Goal: Task Accomplishment & Management: Use online tool/utility

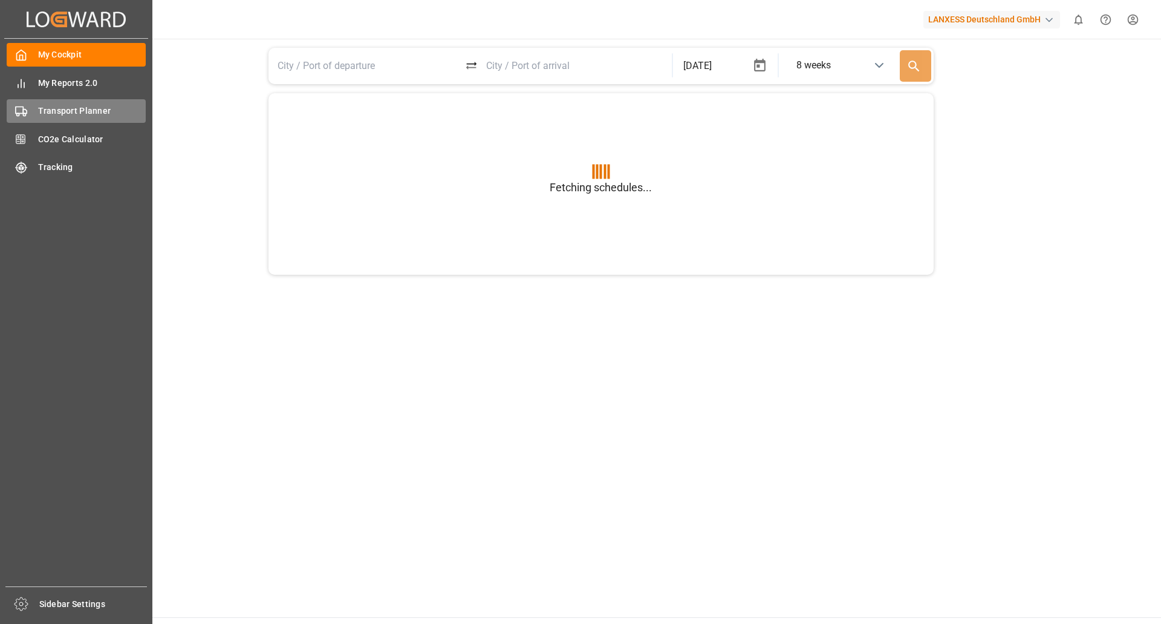
type input "BEANR"
type input "USGXX"
click at [64, 108] on span "Transport Planner" at bounding box center [92, 111] width 108 height 13
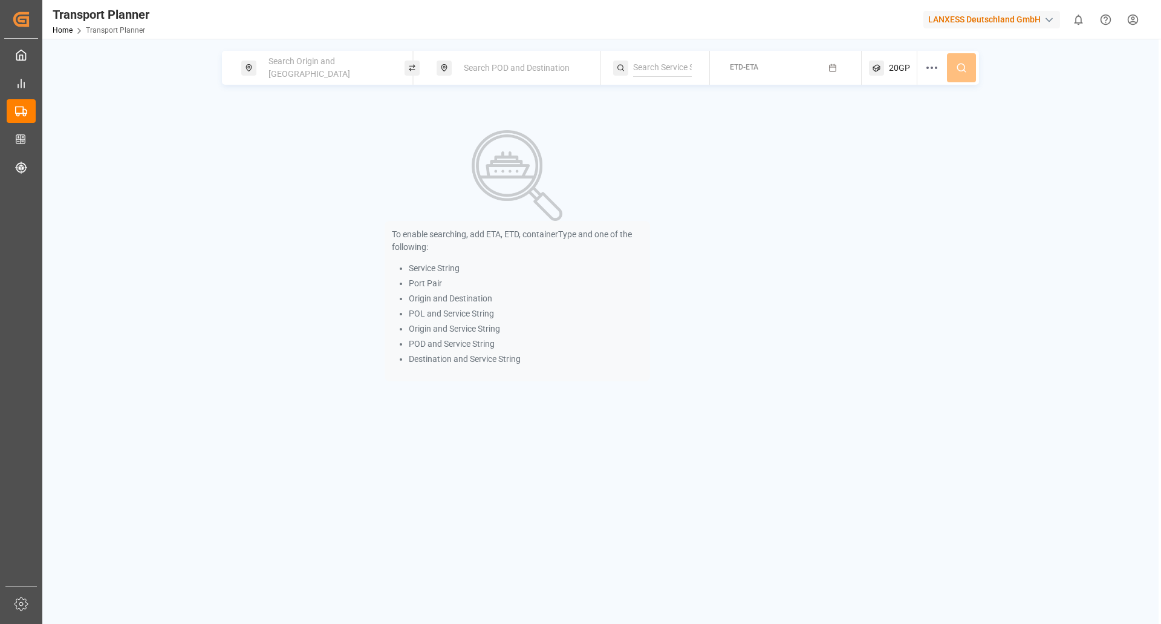
click at [314, 73] on span "Search Origin and [GEOGRAPHIC_DATA]" at bounding box center [310, 67] width 82 height 22
click at [304, 155] on input at bounding box center [316, 164] width 122 height 18
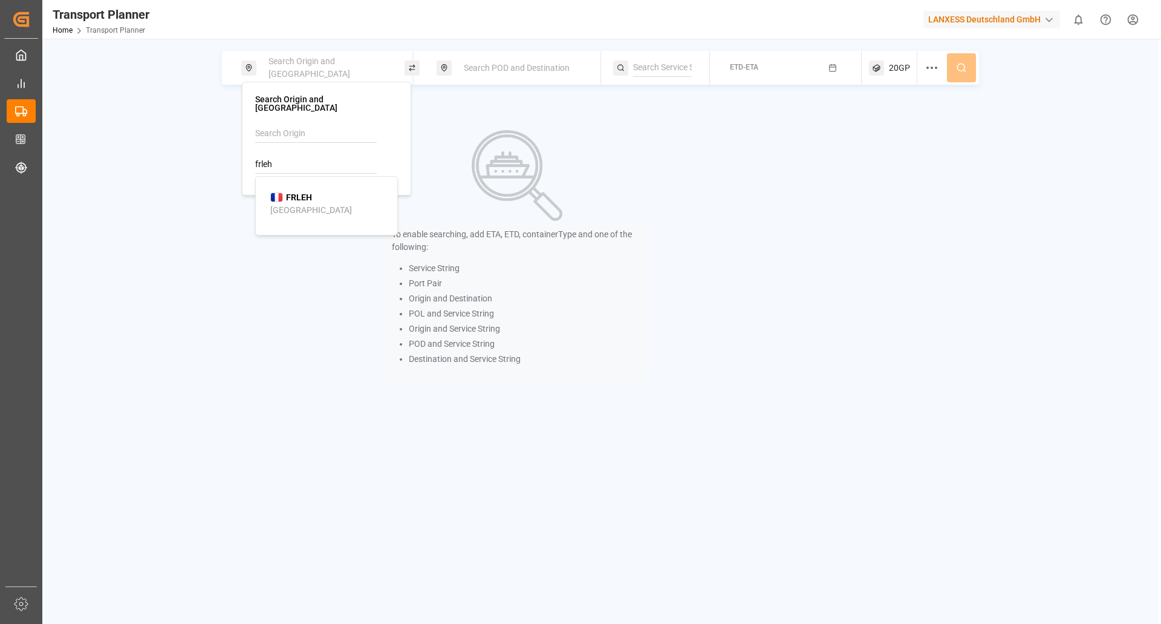
click at [299, 192] on b "FRLEH" at bounding box center [299, 197] width 26 height 10
type input "FRLEH"
click at [485, 72] on span "Search POD and Destination" at bounding box center [517, 68] width 106 height 10
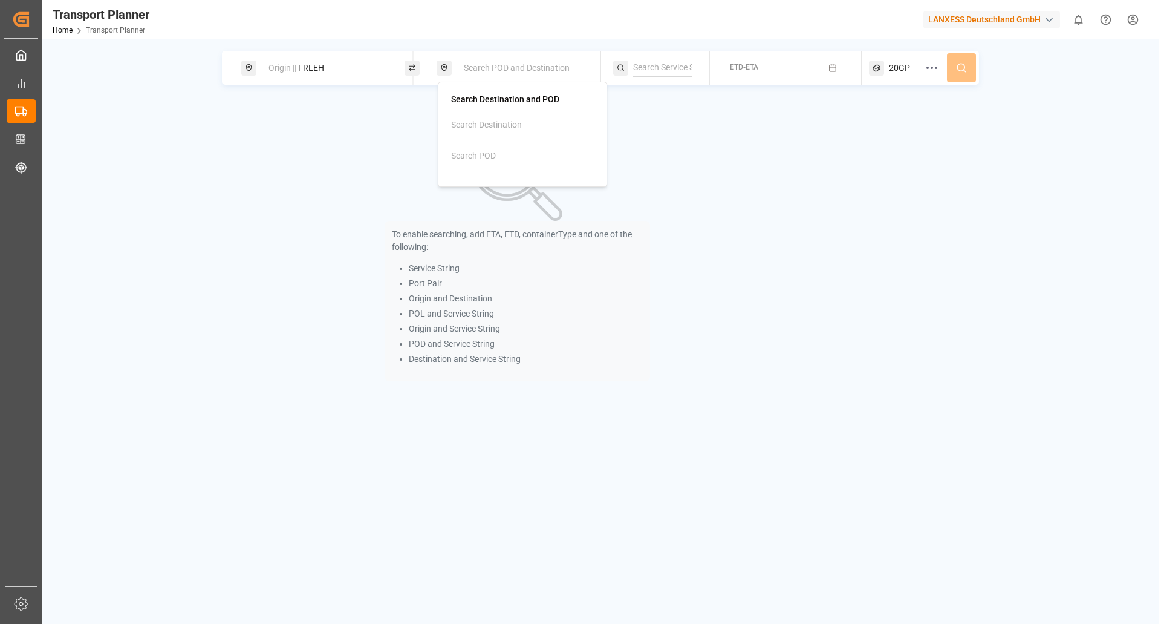
click at [498, 153] on input at bounding box center [512, 156] width 122 height 18
type input "d"
click at [476, 198] on div "Jeddah" at bounding box center [480, 201] width 28 height 13
type input "SAJED"
click at [729, 65] on button "ETD-ETA" at bounding box center [785, 68] width 137 height 24
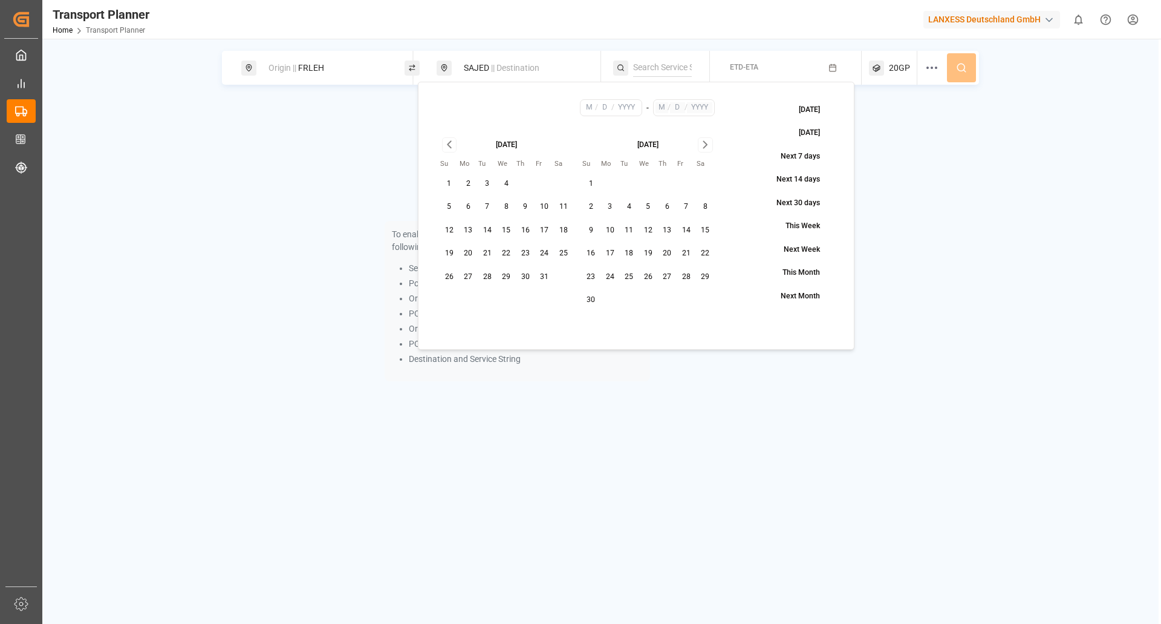
click at [500, 204] on button "8" at bounding box center [506, 206] width 19 height 19
type input "10"
type input "8"
type input "2025"
click at [706, 145] on icon "Go to next month" at bounding box center [706, 144] width 14 height 15
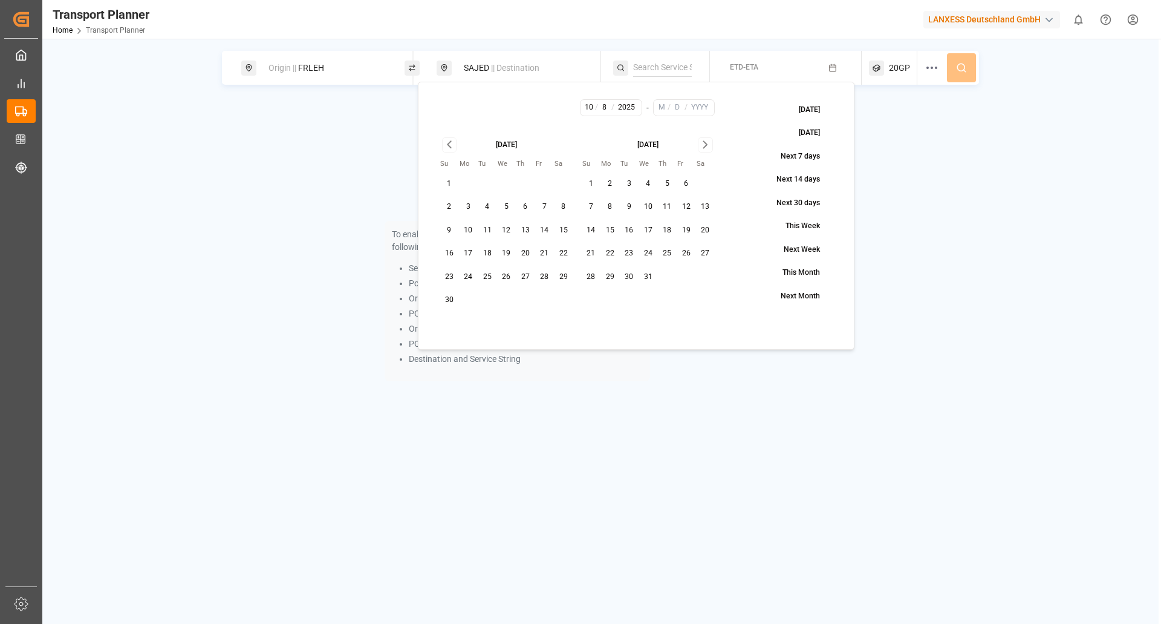
click at [653, 279] on button "31" at bounding box center [648, 276] width 19 height 19
type input "12"
type input "31"
type input "2025"
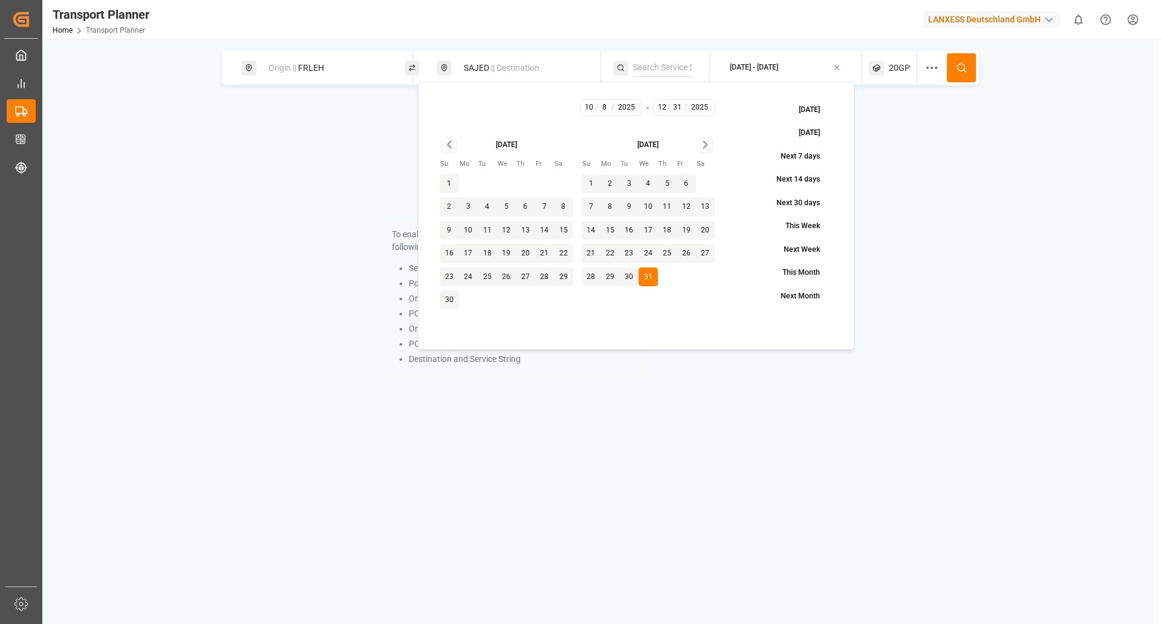
click at [960, 71] on circle at bounding box center [961, 67] width 7 height 7
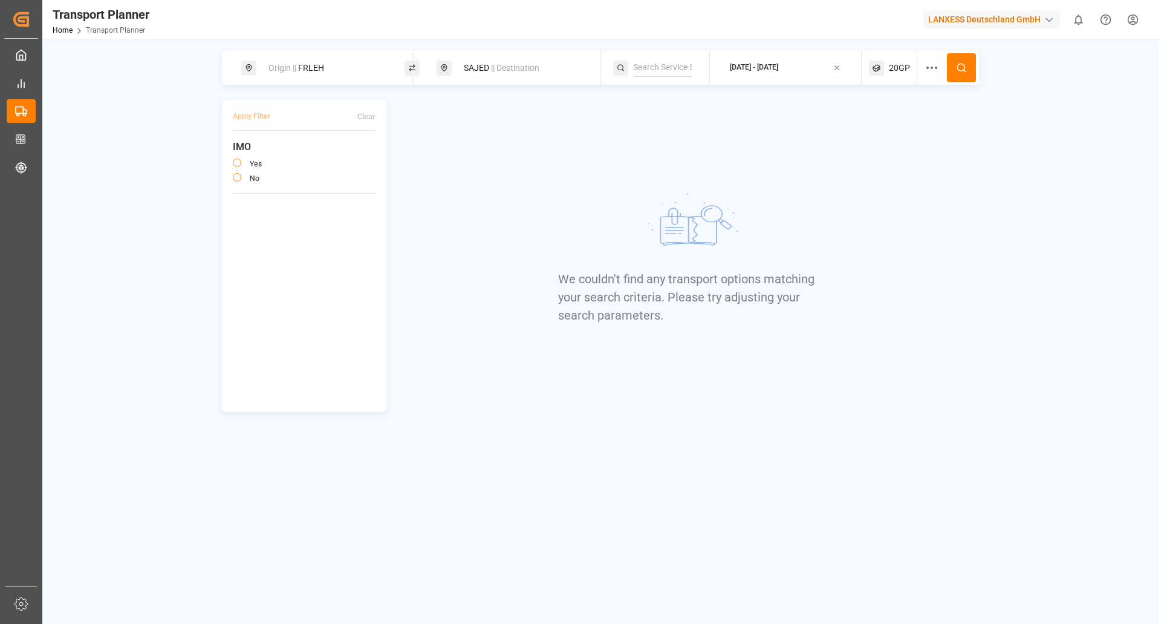
click at [667, 184] on img at bounding box center [688, 224] width 181 height 91
click at [888, 69] on div "20GP" at bounding box center [893, 68] width 48 height 34
click at [899, 127] on icon "button" at bounding box center [898, 126] width 8 height 8
click at [901, 124] on span "Select Container Type..." at bounding box center [882, 125] width 79 height 11
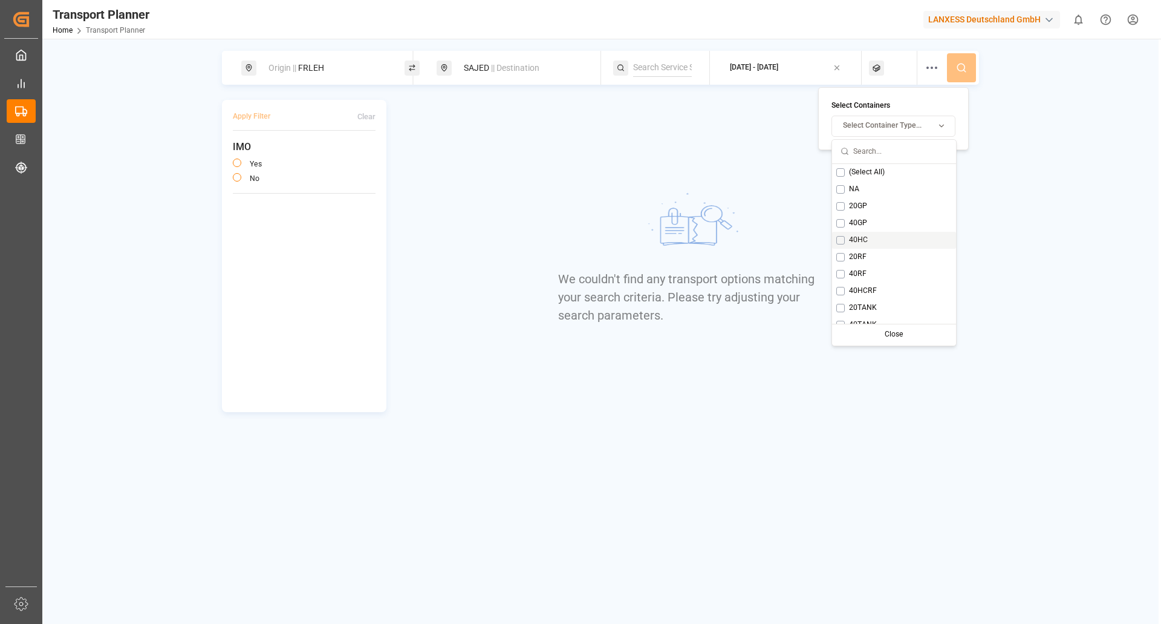
click at [844, 241] on button "Suggestions" at bounding box center [841, 240] width 8 height 8
click at [923, 332] on div "Close" at bounding box center [936, 334] width 60 height 17
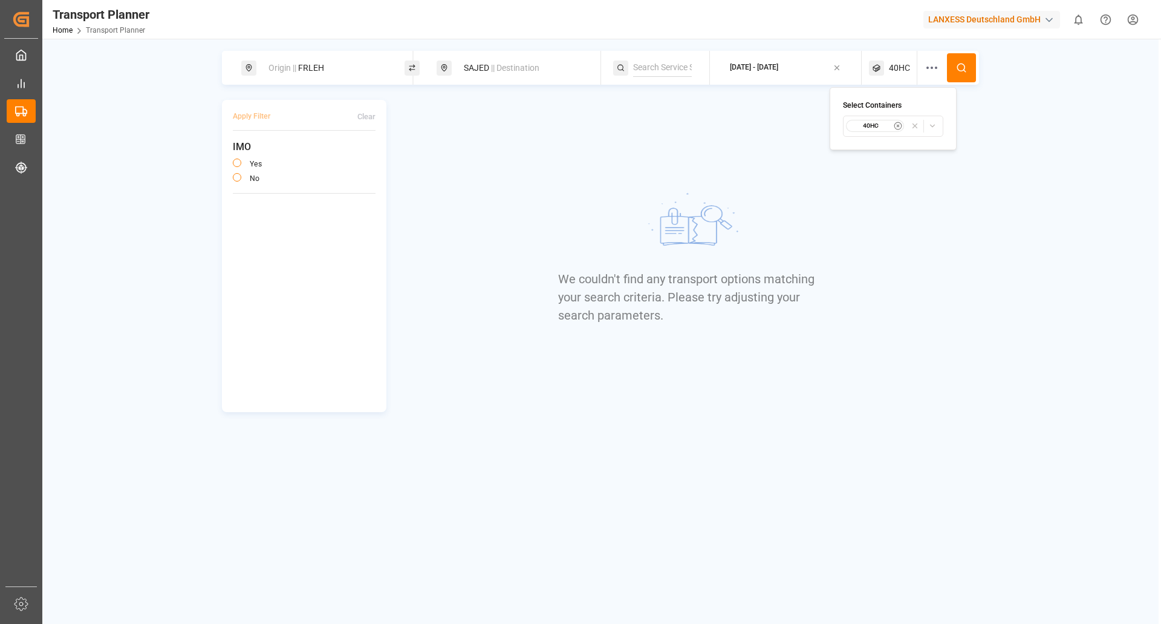
click at [964, 58] on button at bounding box center [961, 67] width 29 height 29
click at [908, 73] on span "40HC" at bounding box center [899, 68] width 21 height 13
click at [899, 131] on div "40HC" at bounding box center [875, 126] width 59 height 12
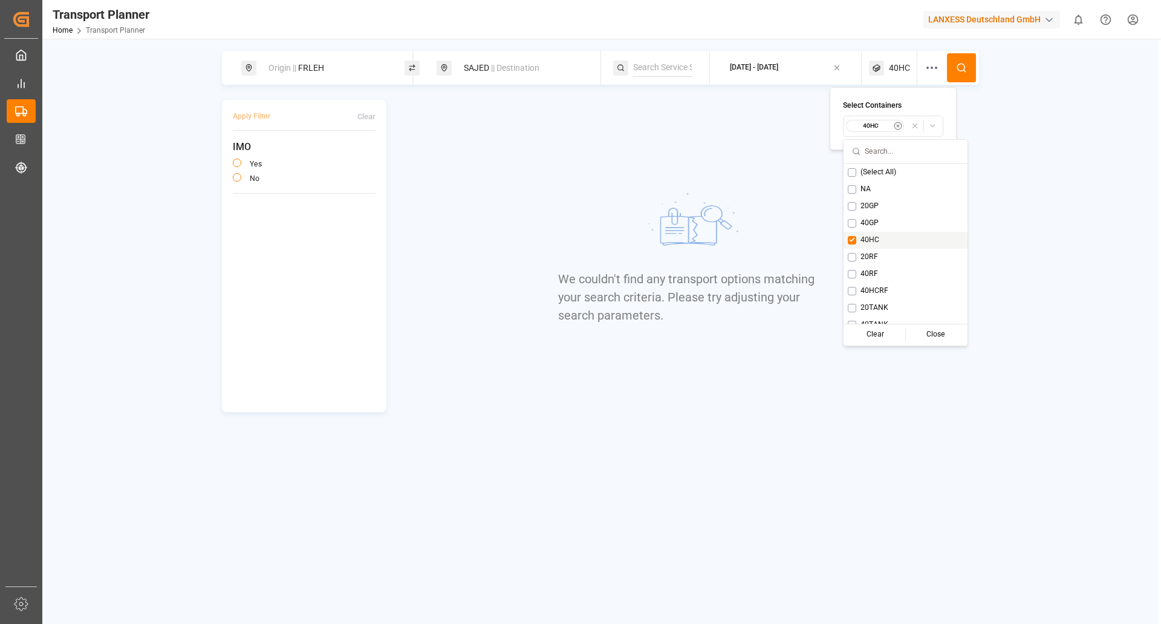
click at [851, 240] on button "Suggestions" at bounding box center [852, 240] width 8 height 8
click at [840, 278] on div "40RF" at bounding box center [894, 274] width 124 height 17
click at [923, 333] on div "Close" at bounding box center [936, 334] width 60 height 17
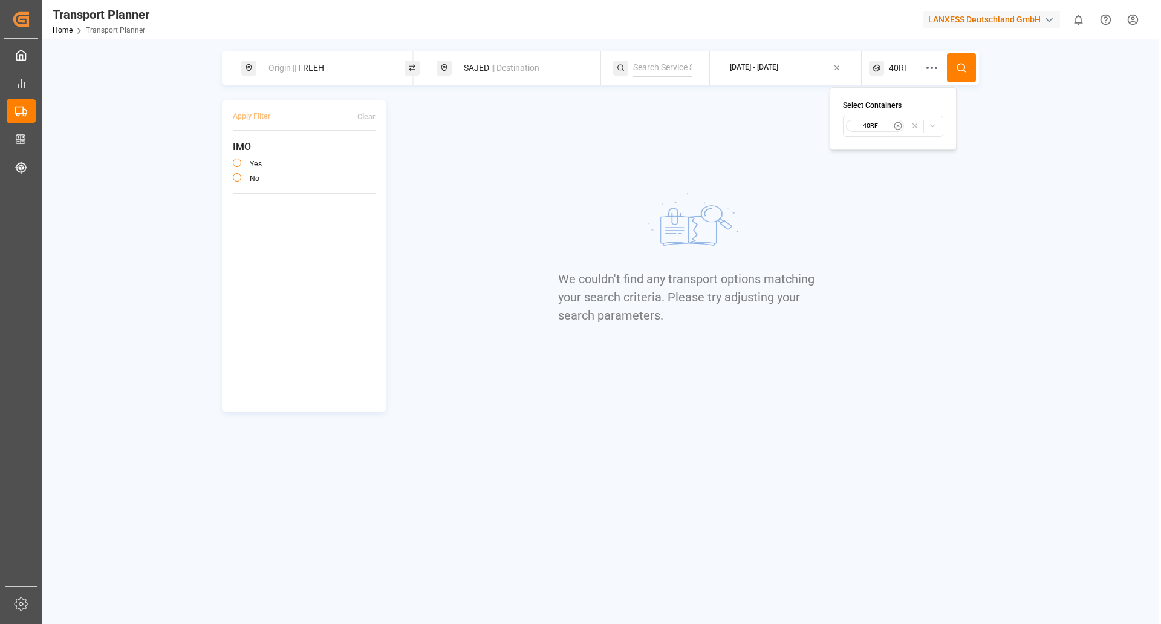
click at [951, 61] on button at bounding box center [961, 67] width 29 height 29
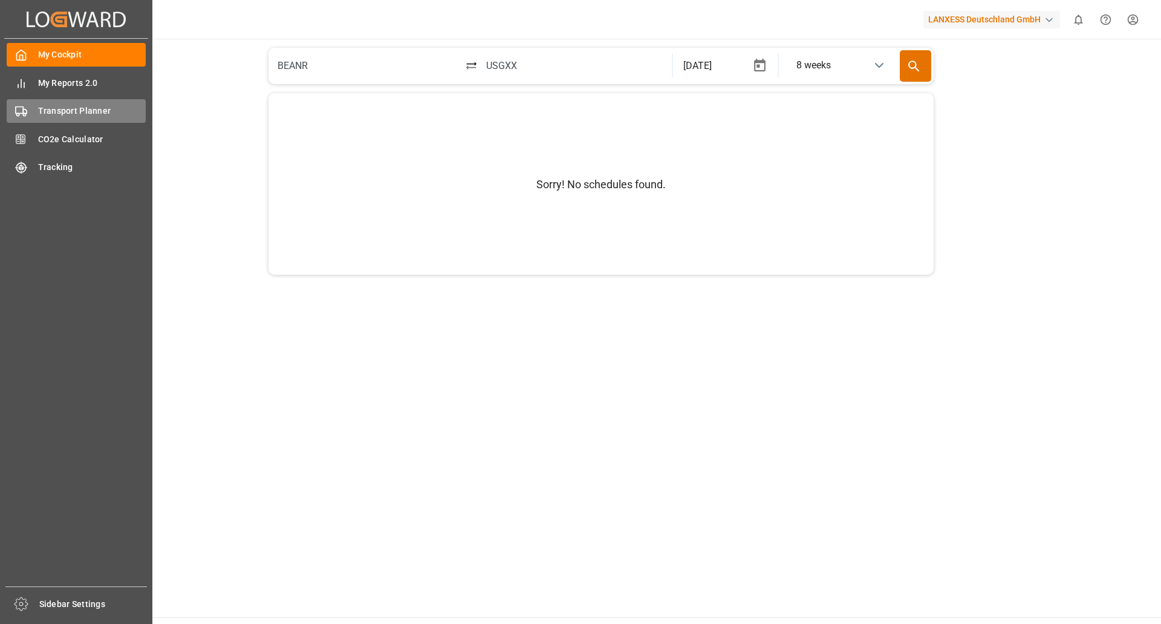
click at [72, 107] on span "Transport Planner" at bounding box center [92, 111] width 108 height 13
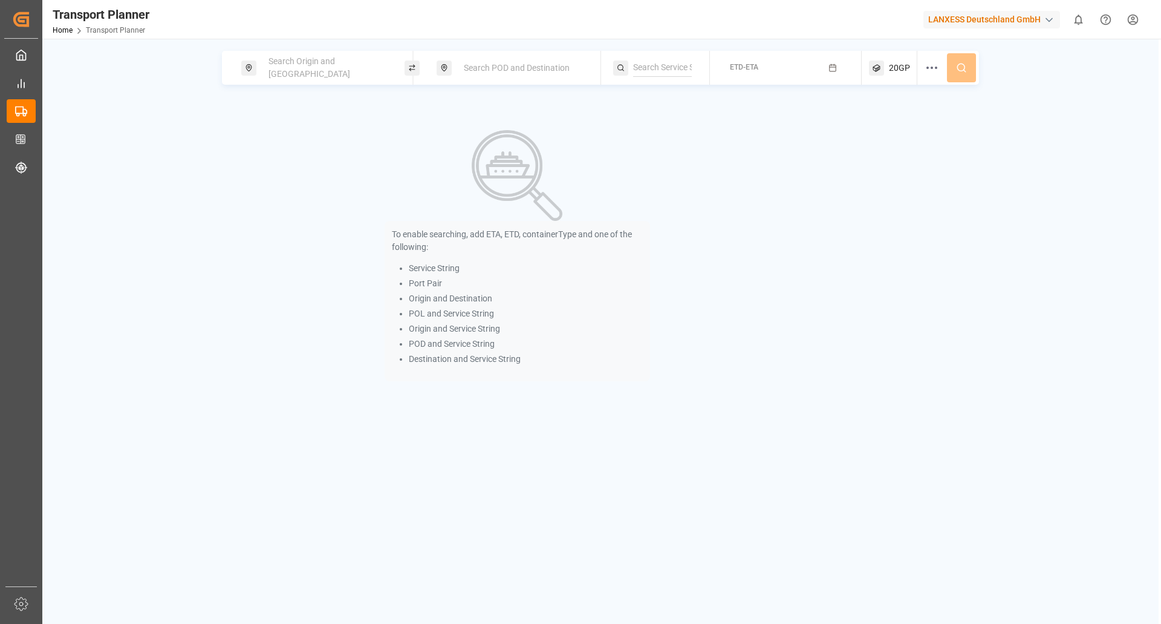
click at [299, 76] on div "Search Origin and [GEOGRAPHIC_DATA]" at bounding box center [326, 67] width 131 height 35
click at [302, 155] on input at bounding box center [316, 164] width 122 height 18
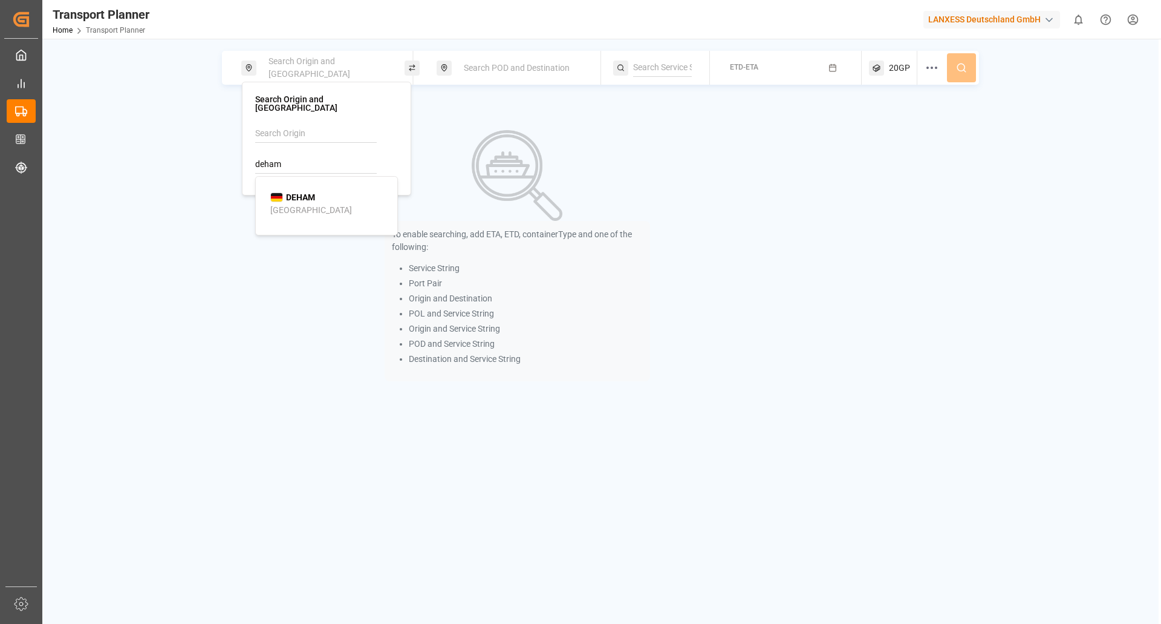
click at [301, 192] on b "DEHAM" at bounding box center [300, 197] width 29 height 10
type input "DEHAM"
click at [535, 53] on div "Search POD and Destination" at bounding box center [518, 68] width 163 height 34
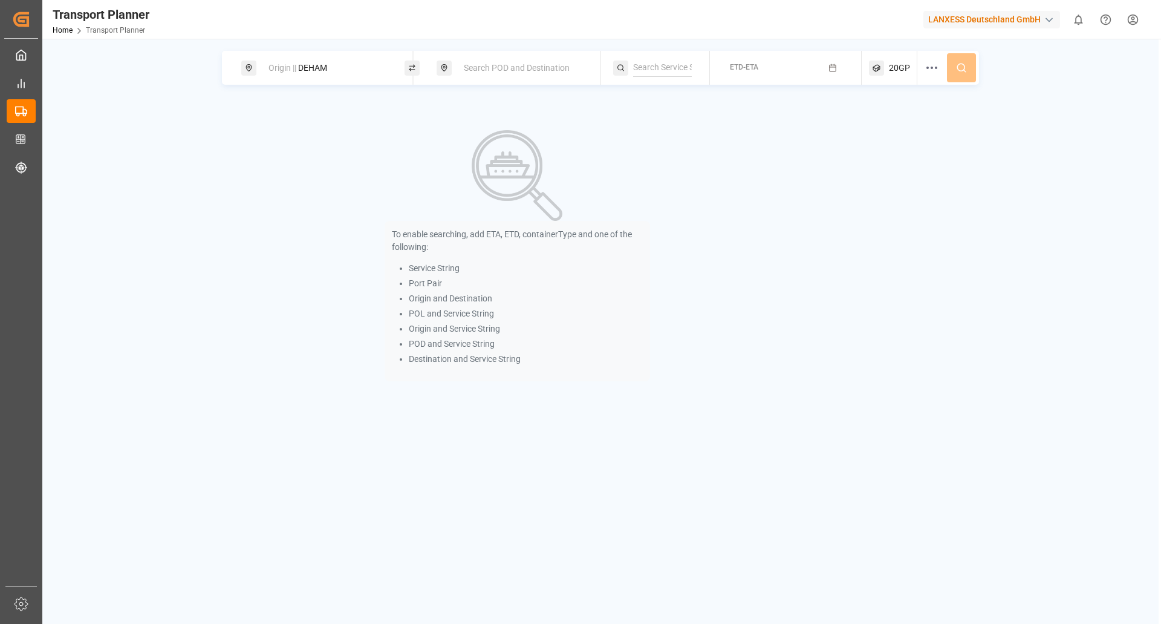
click at [532, 71] on span "Search POD and Destination" at bounding box center [517, 68] width 106 height 10
click at [490, 150] on input at bounding box center [512, 156] width 122 height 18
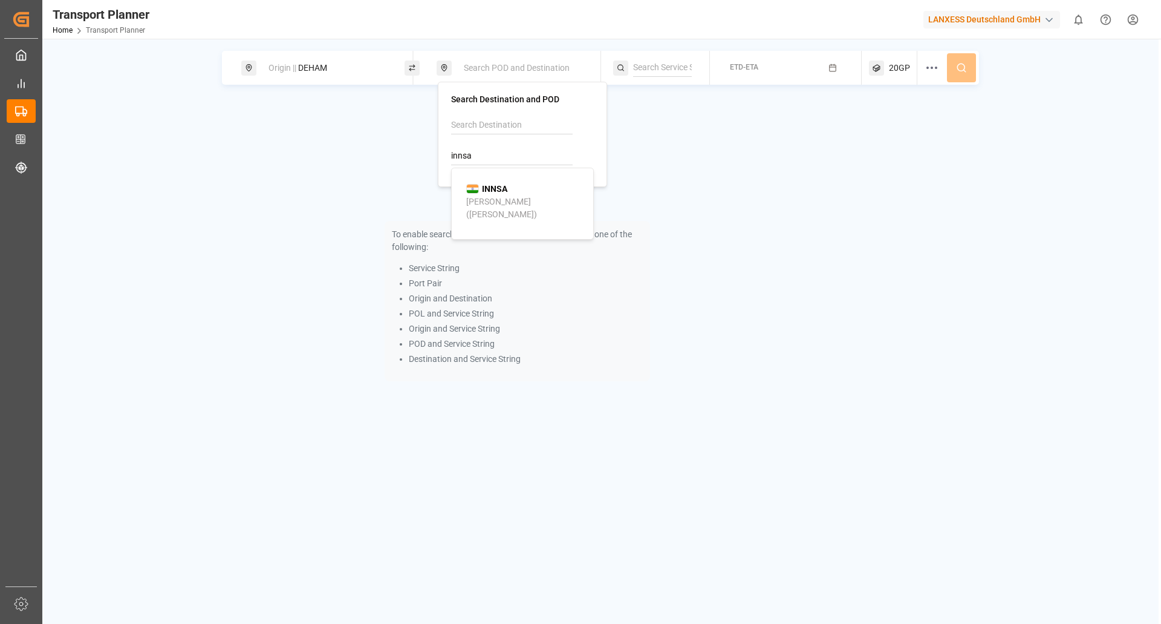
click at [484, 195] on div "[PERSON_NAME] ([PERSON_NAME])" at bounding box center [524, 207] width 117 height 25
type input "INNSA"
click at [740, 68] on span "ETD-ETA" at bounding box center [744, 67] width 28 height 8
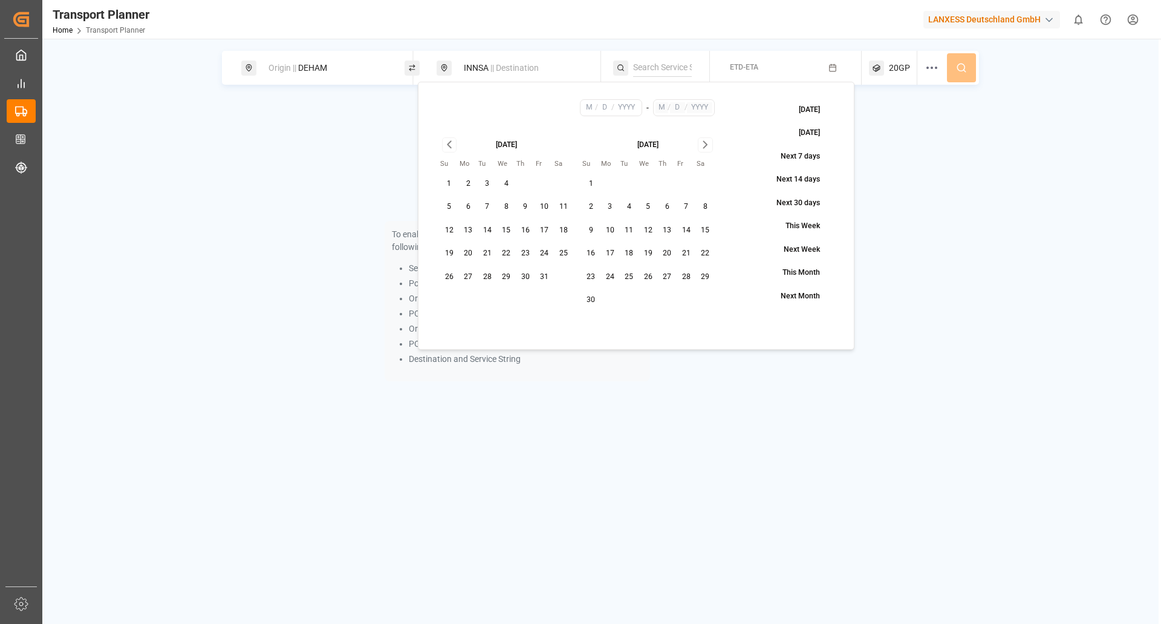
click at [466, 253] on button "20" at bounding box center [468, 253] width 19 height 19
type input "10"
type input "20"
type input "2025"
click at [705, 146] on icon "Go to next month" at bounding box center [705, 145] width 4 height 7
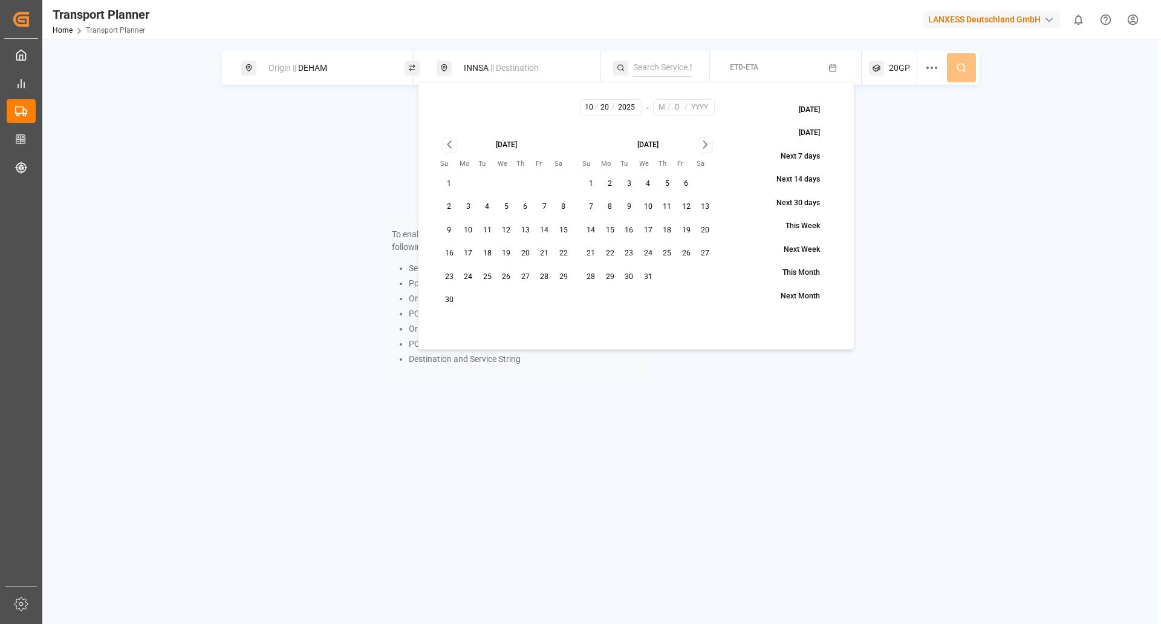
click at [651, 276] on button "31" at bounding box center [648, 276] width 19 height 19
type input "12"
type input "31"
type input "2025"
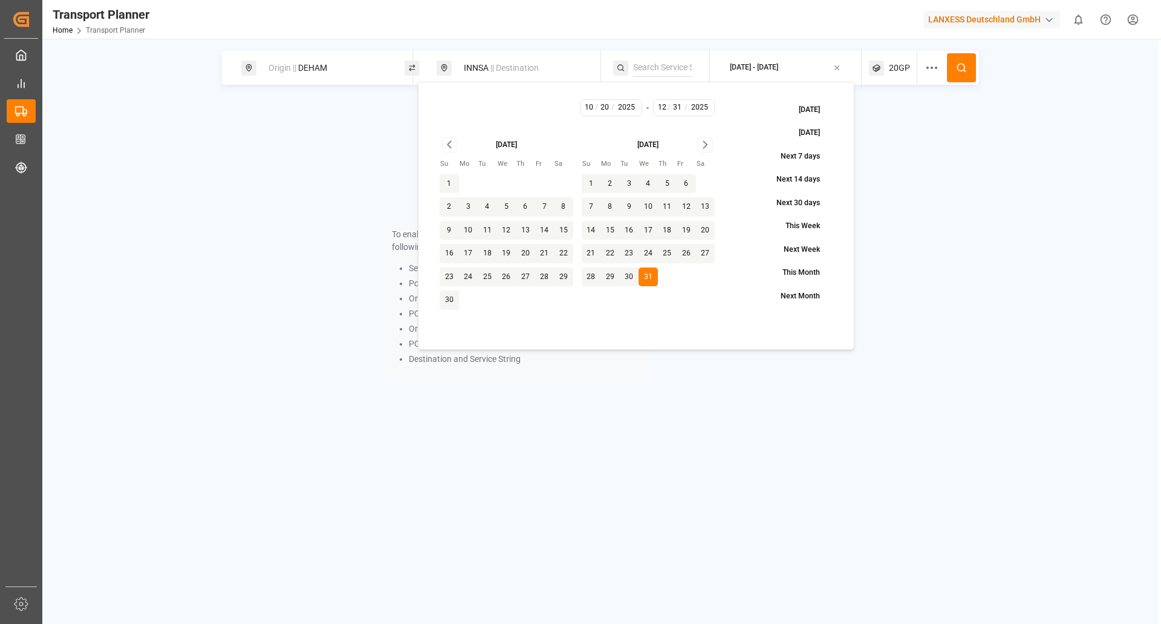
click at [897, 67] on span "20GP" at bounding box center [899, 68] width 21 height 13
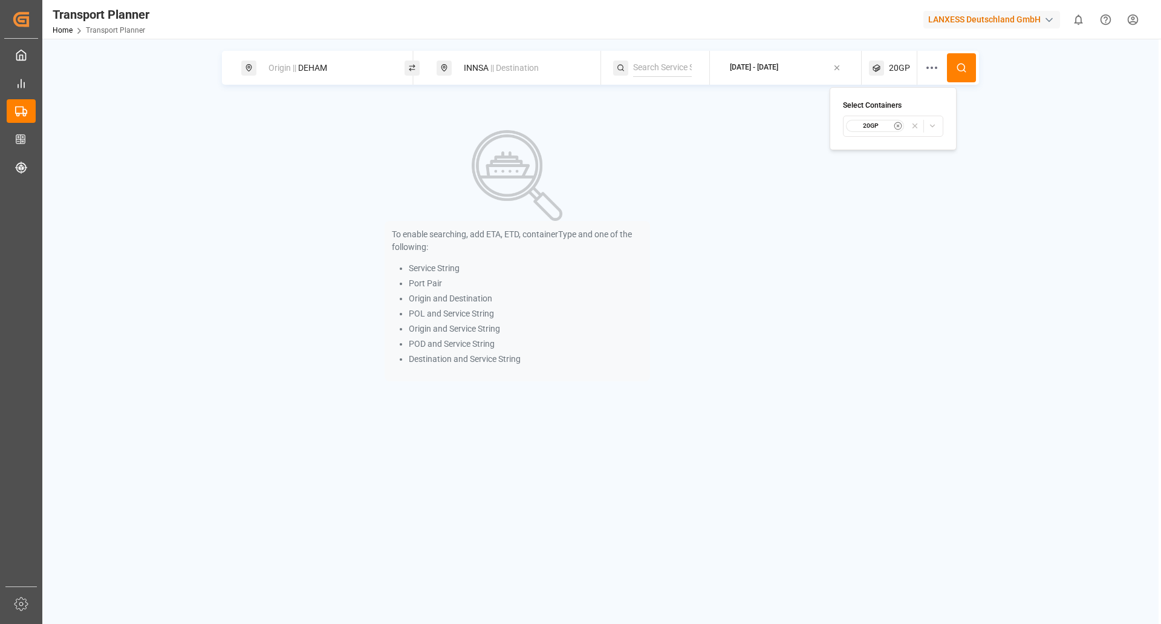
click at [899, 126] on icon "button" at bounding box center [898, 126] width 8 height 8
click at [909, 128] on span "Select Container Type..." at bounding box center [882, 125] width 79 height 11
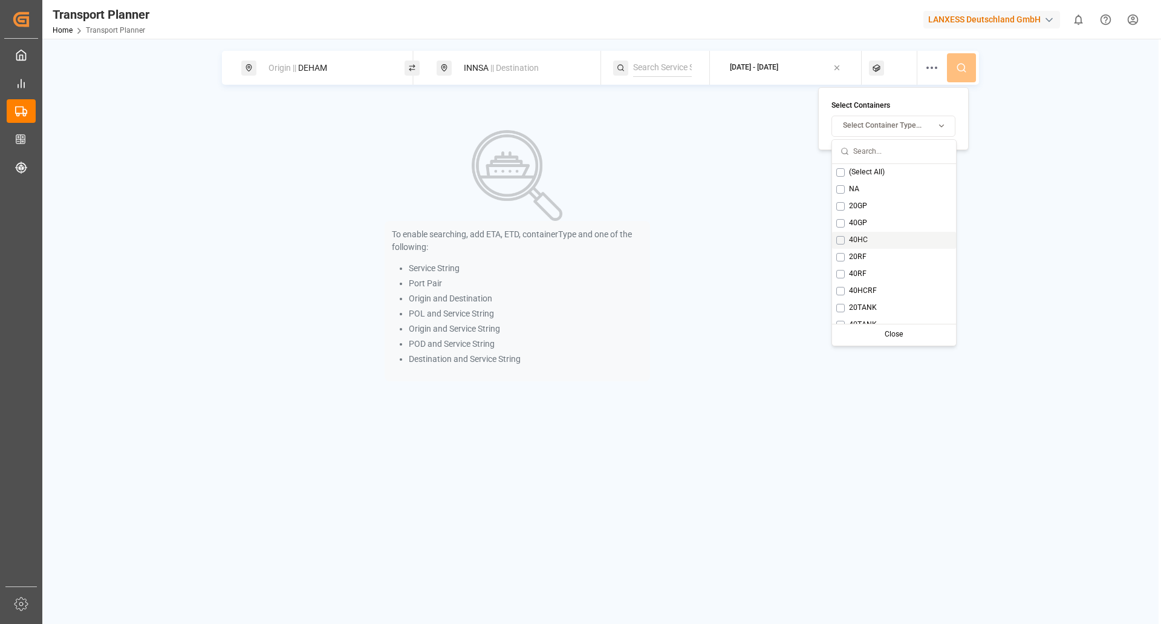
click at [879, 238] on div "40HC" at bounding box center [894, 240] width 124 height 17
click at [929, 333] on div "Close" at bounding box center [936, 334] width 60 height 17
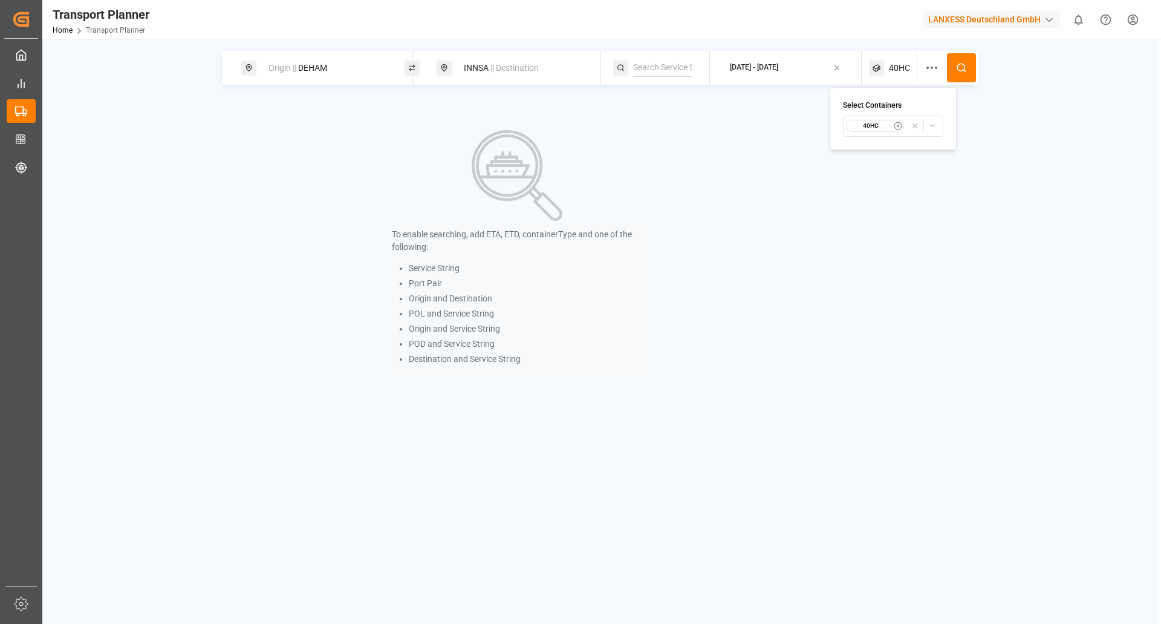
click at [958, 66] on circle at bounding box center [961, 67] width 7 height 7
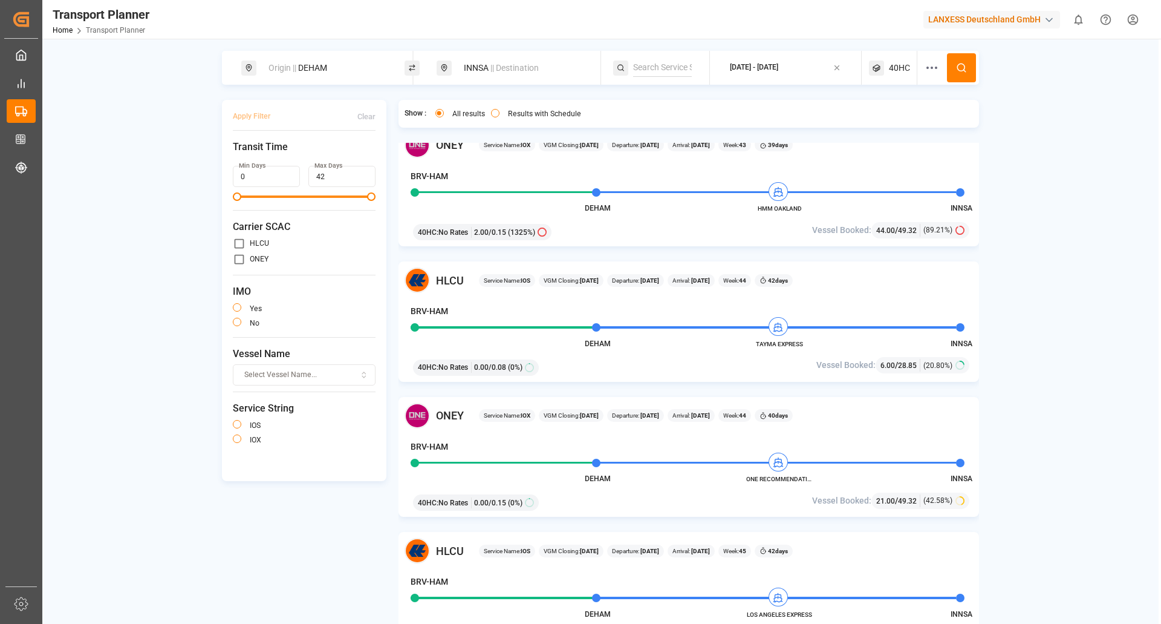
scroll to position [423, 0]
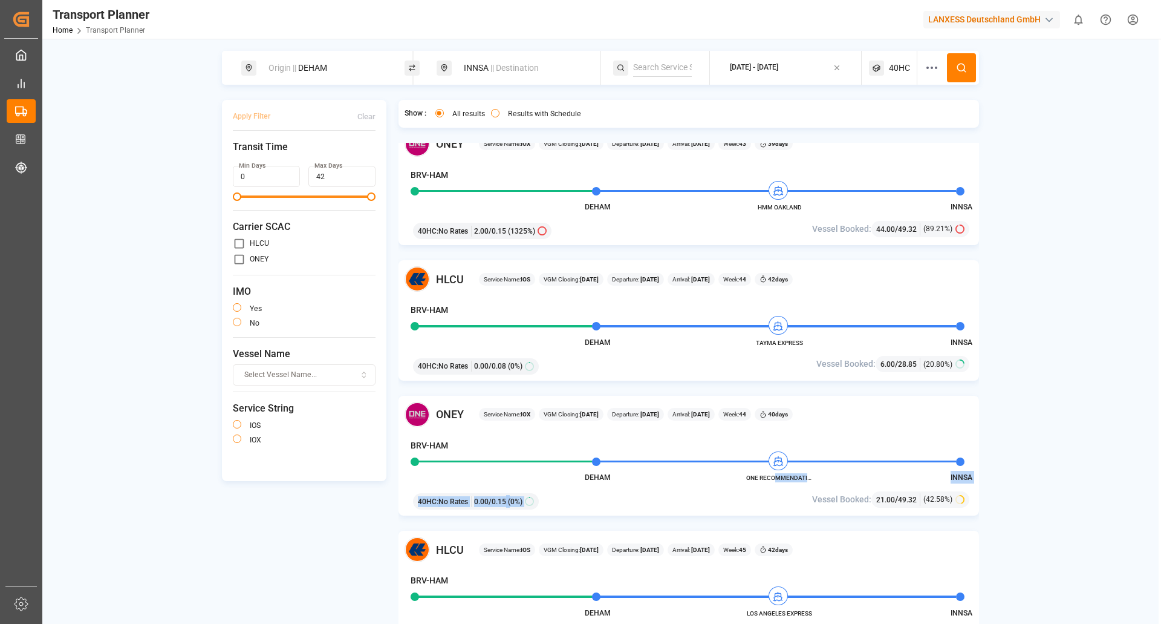
drag, startPoint x: 737, startPoint y: 486, endPoint x: 774, endPoint y: 480, distance: 37.4
click at [774, 480] on div "[PERSON_NAME] Service Name: IOX VGM Closing: [DATE] Departure: [DATE] Arrival: …" at bounding box center [689, 456] width 581 height 120
click at [716, 483] on div "[PERSON_NAME] Service Name: IOX VGM Closing: [DATE] Departure: [DATE] Arrival: …" at bounding box center [689, 456] width 581 height 120
drag, startPoint x: 748, startPoint y: 475, endPoint x: 795, endPoint y: 478, distance: 47.3
click at [795, 478] on span "ONE RECOMMENDATION" at bounding box center [779, 477] width 67 height 9
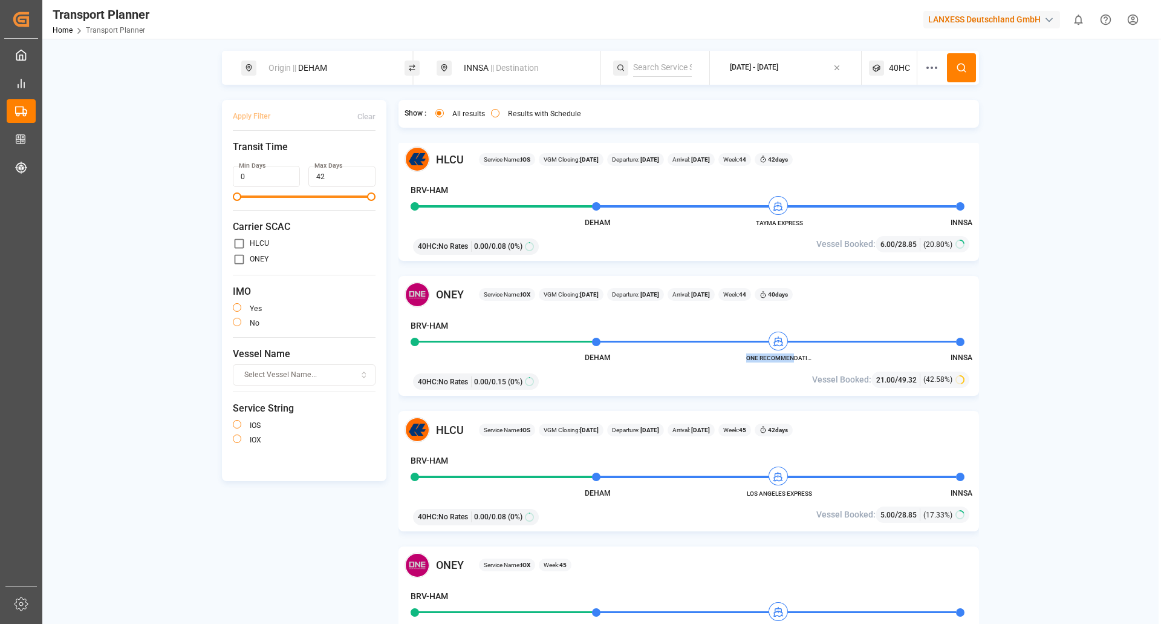
scroll to position [544, 0]
